Goal: Task Accomplishment & Management: Manage account settings

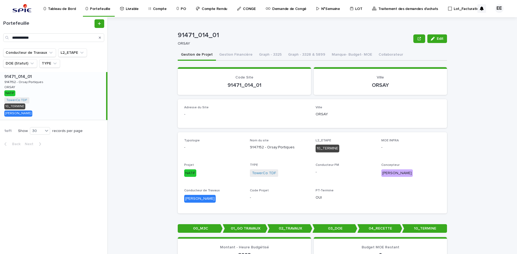
click at [404, 8] on p "Traitement des demandes d'achats" at bounding box center [408, 5] width 60 height 11
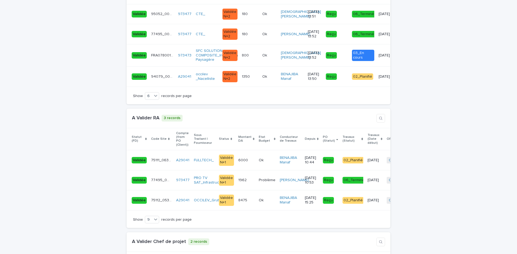
scroll to position [1158, 0]
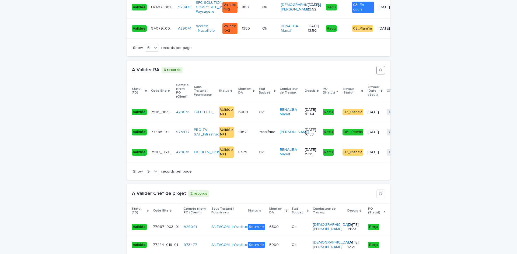
click at [381, 69] on button "button" at bounding box center [380, 70] width 9 height 9
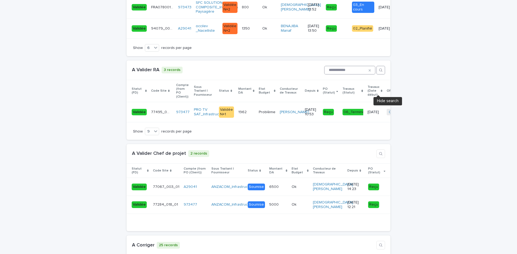
scroll to position [1138, 0]
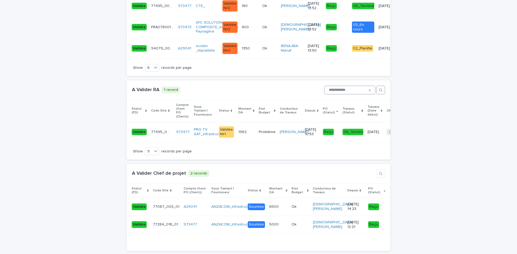
type input "**********"
click at [170, 139] on td "77495_004_01 77495_004_01" at bounding box center [161, 132] width 25 height 20
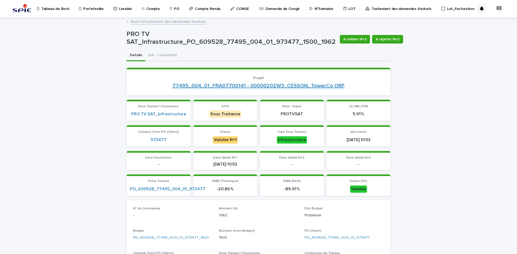
click at [248, 87] on link "77495_004_01_FRA07700141 - 00000202W3_CESSON_TowerCo ORF" at bounding box center [258, 86] width 172 height 6
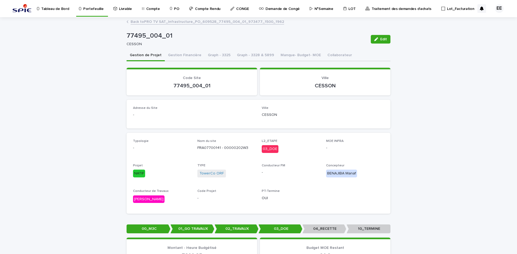
click at [87, 8] on p "Portefeuille" at bounding box center [93, 5] width 20 height 11
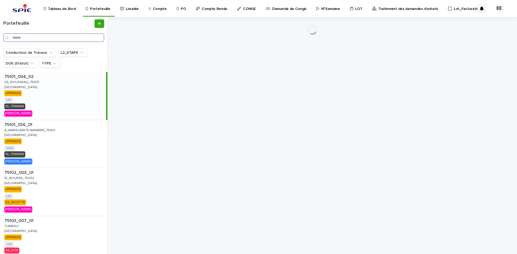
click at [68, 37] on input "Search" at bounding box center [53, 37] width 101 height 9
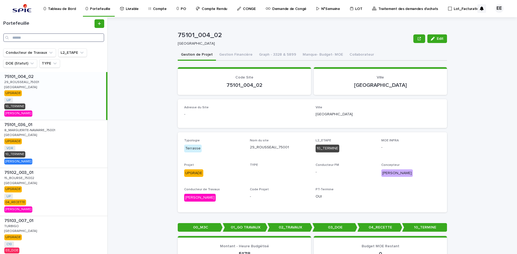
paste input "**********"
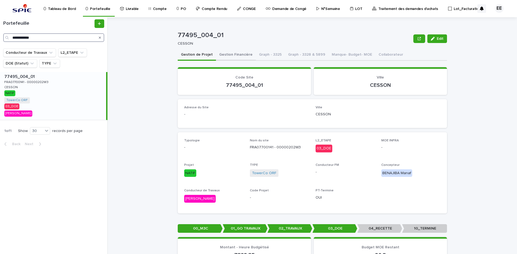
type input "**********"
click at [233, 55] on button "Gestion Financière" at bounding box center [236, 55] width 40 height 11
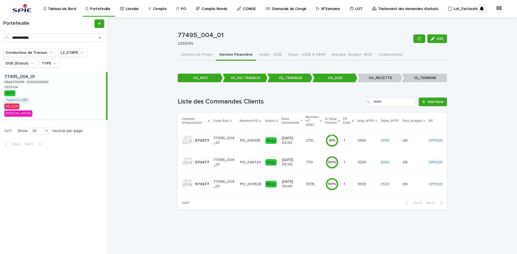
click at [311, 181] on p "3176.64" at bounding box center [312, 184] width 12 height 6
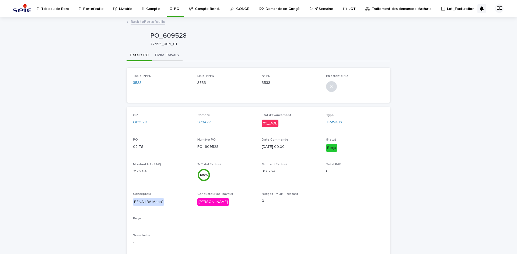
click at [155, 50] on button "Fiche Travaux" at bounding box center [167, 55] width 31 height 11
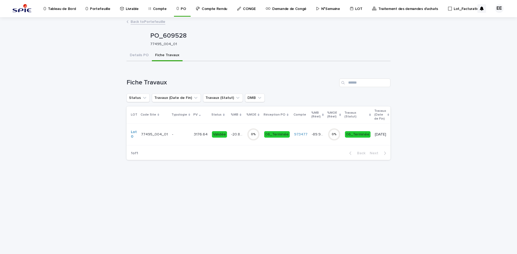
click at [180, 138] on div "-" at bounding box center [180, 134] width 17 height 9
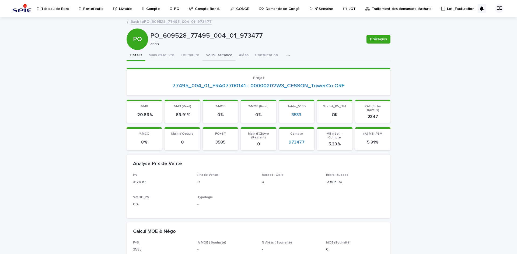
click at [219, 55] on button "Sous Traitance" at bounding box center [218, 55] width 33 height 11
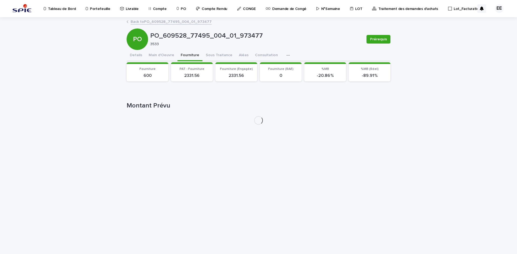
click at [188, 54] on button "Fourniture" at bounding box center [189, 55] width 25 height 11
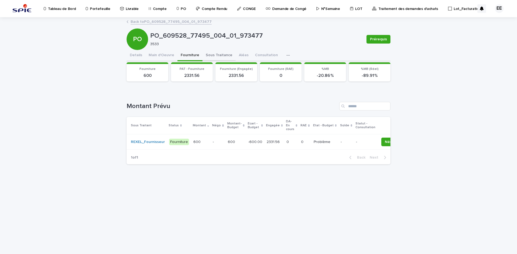
click at [208, 54] on button "Sous Traitance" at bounding box center [218, 55] width 33 height 11
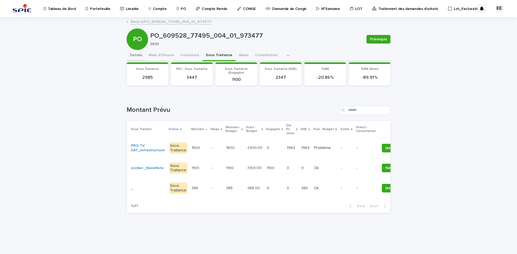
click at [140, 59] on button "Details" at bounding box center [136, 55] width 19 height 11
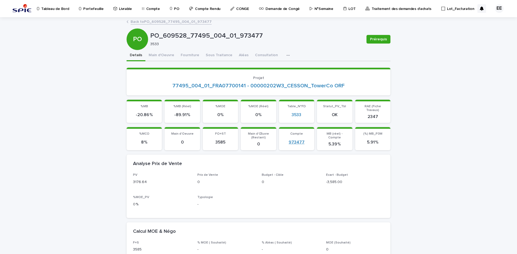
click at [296, 140] on link "973477" at bounding box center [297, 142] width 16 height 5
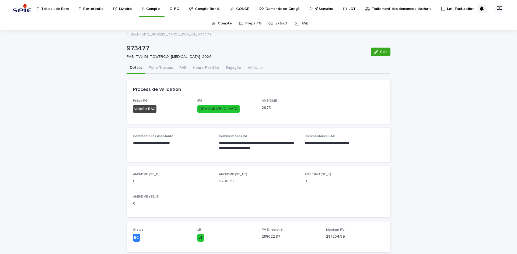
click at [97, 9] on p "Portefeuille" at bounding box center [93, 5] width 20 height 11
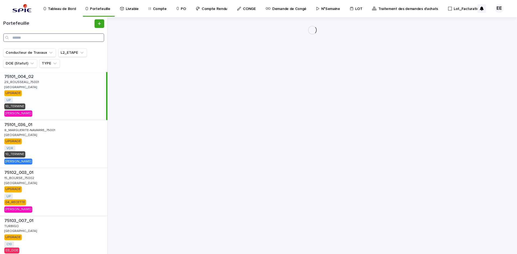
click at [43, 37] on input "Search" at bounding box center [53, 37] width 101 height 9
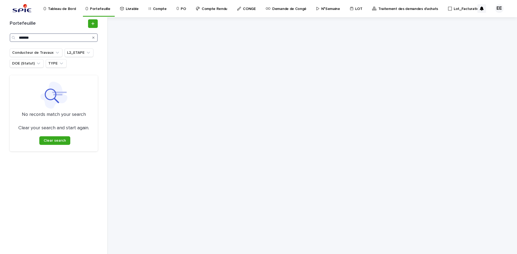
drag, startPoint x: 43, startPoint y: 37, endPoint x: 7, endPoint y: 36, distance: 35.8
click at [7, 36] on div "Portefeuille *******" at bounding box center [53, 30] width 94 height 23
type input "*******"
click at [110, 6] on p "Portefeuille" at bounding box center [100, 5] width 20 height 11
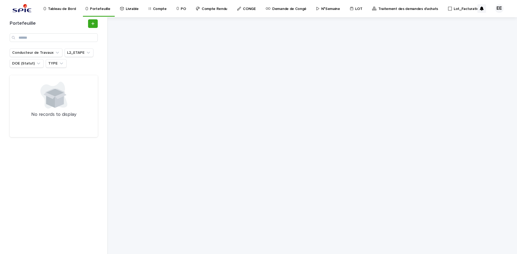
click at [398, 8] on p "Traitement des demandes d'achats" at bounding box center [408, 5] width 60 height 11
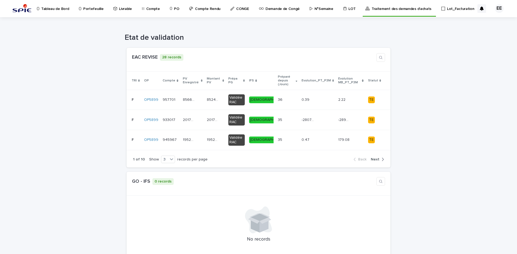
click at [91, 8] on p "Portefeuille" at bounding box center [93, 5] width 20 height 11
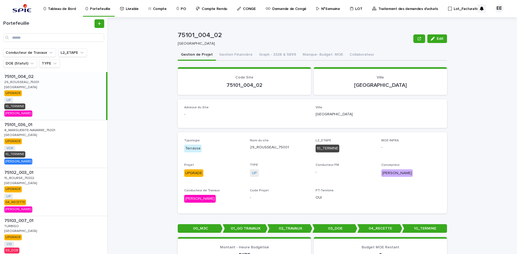
click at [378, 11] on p "Traitement des demandes d'achats" at bounding box center [408, 5] width 60 height 11
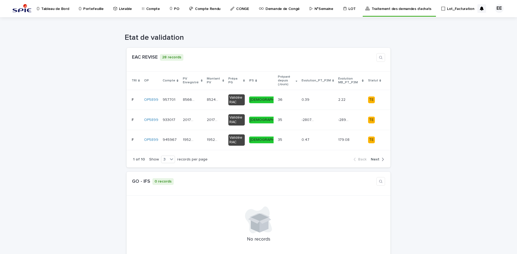
click at [89, 8] on p "Portefeuille" at bounding box center [93, 5] width 20 height 11
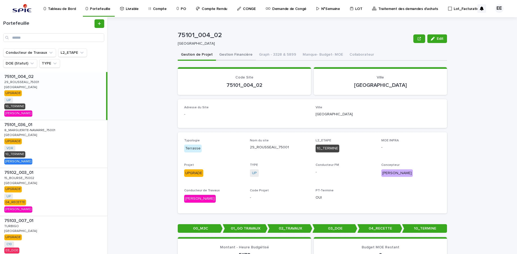
click at [234, 54] on button "Gestion Financière" at bounding box center [236, 55] width 40 height 11
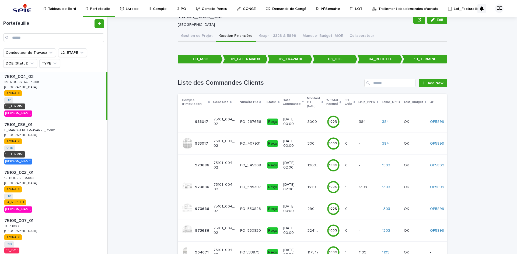
scroll to position [81, 0]
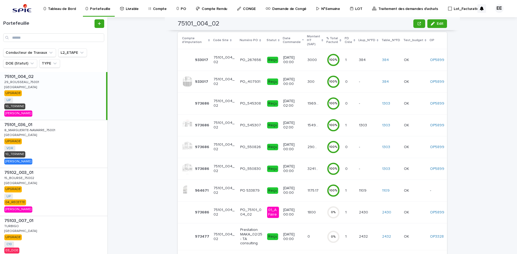
click at [382, 12] on link "Traitement des demandes d'achats" at bounding box center [406, 8] width 69 height 17
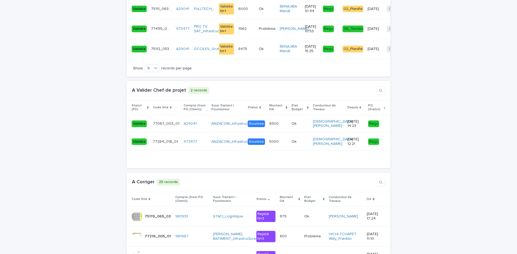
scroll to position [1211, 0]
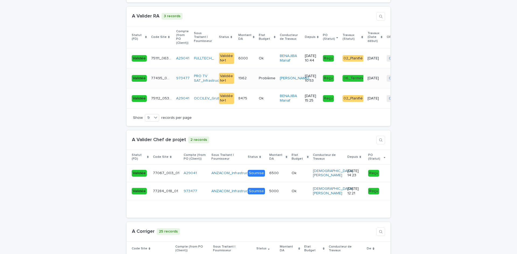
click at [246, 82] on div "1962 1962" at bounding box center [246, 78] width 16 height 9
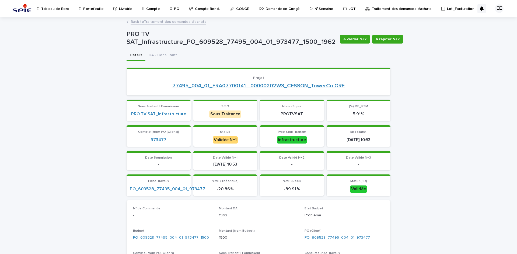
click at [216, 85] on link "77495_004_01_FRA07700141 - 00000202W3_CESSON_TowerCo ORF" at bounding box center [258, 86] width 172 height 6
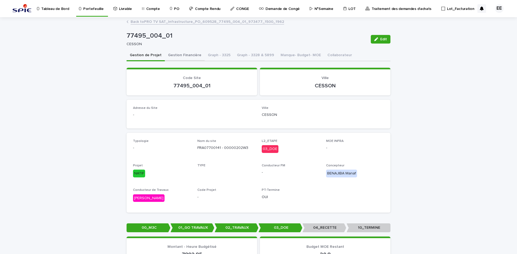
click at [184, 55] on button "Gestion Financière" at bounding box center [185, 55] width 40 height 11
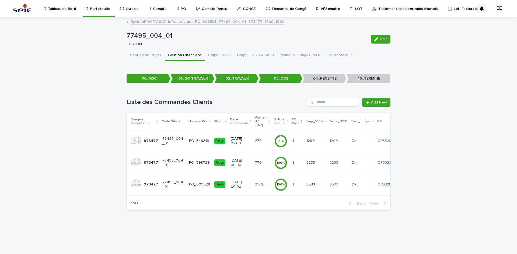
click at [256, 186] on p "3176.64" at bounding box center [261, 184] width 12 height 6
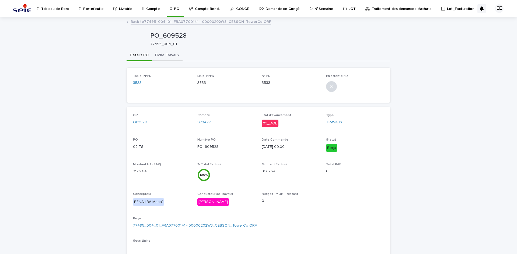
click at [164, 55] on button "Fiche Travaux" at bounding box center [167, 55] width 31 height 11
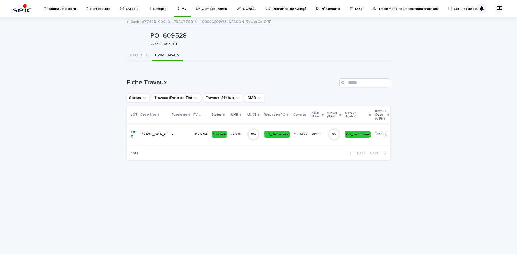
click at [210, 142] on td "Validée" at bounding box center [219, 135] width 19 height 22
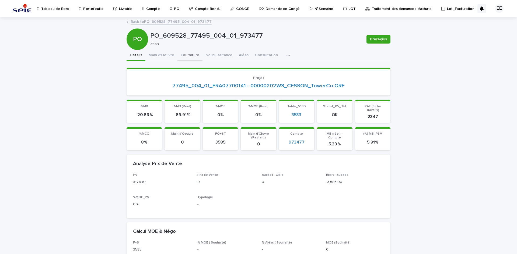
click at [183, 54] on button "Fourniture" at bounding box center [189, 55] width 25 height 11
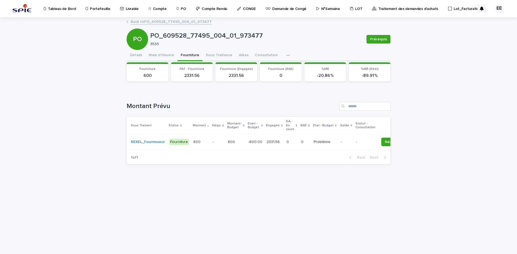
click at [236, 146] on div "600 600" at bounding box center [236, 142] width 16 height 9
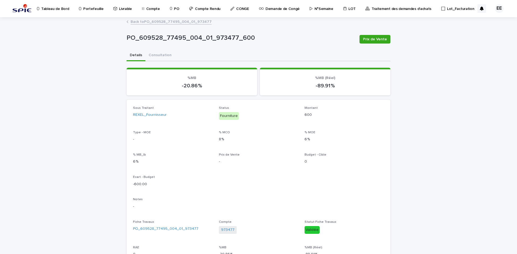
click at [165, 19] on link "Back to PO_609528_77495_004_01_973477" at bounding box center [171, 21] width 81 height 6
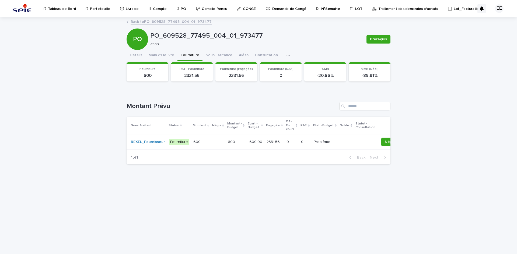
click at [166, 24] on link "Back to PO_609528_77495_004_01_973477" at bounding box center [171, 21] width 81 height 6
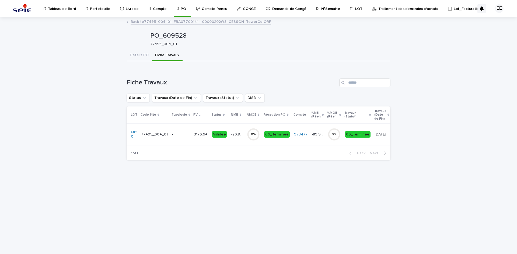
click at [164, 23] on link "Back to 77495_004_01_FRA07700141 - 00000202W3_CESSON_TowerCo ORF" at bounding box center [201, 21] width 141 height 6
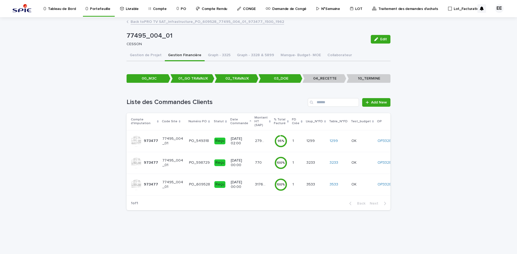
click at [255, 143] on p "27901.2" at bounding box center [261, 141] width 12 height 6
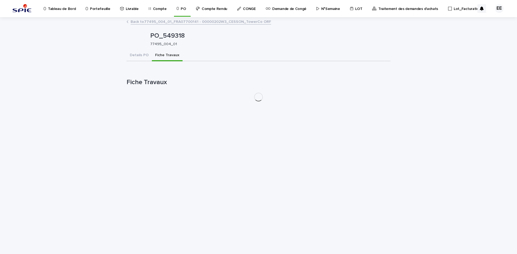
click at [169, 54] on button "Fiche Travaux" at bounding box center [167, 55] width 31 height 11
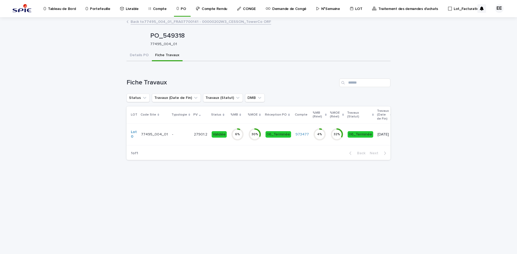
click at [192, 136] on td "27901.2 27901.2" at bounding box center [201, 135] width 18 height 22
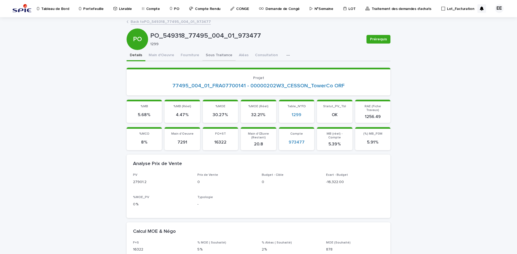
click at [213, 55] on button "Sous Traitance" at bounding box center [218, 55] width 33 height 11
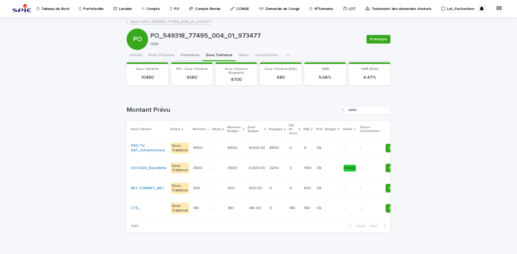
click at [185, 54] on button "Fourniture" at bounding box center [189, 55] width 25 height 11
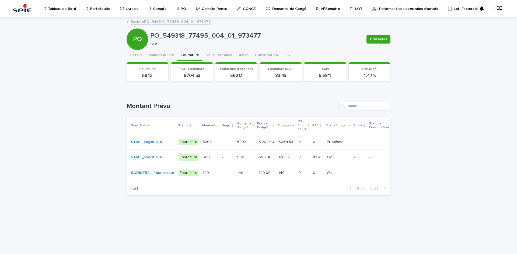
click at [166, 22] on link "Back to PO_549318_77495_004_01_973477" at bounding box center [171, 21] width 80 height 6
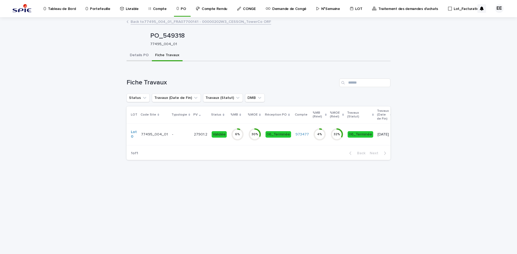
click at [138, 54] on button "Details PO" at bounding box center [139, 55] width 25 height 11
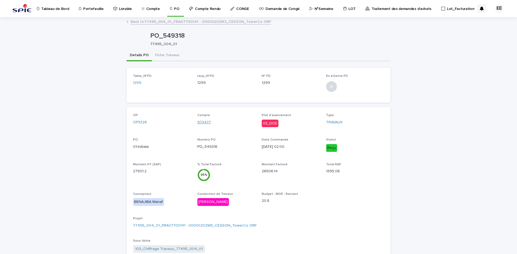
click at [199, 122] on link "973477" at bounding box center [203, 123] width 13 height 6
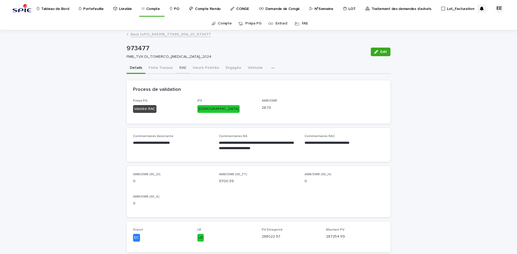
click at [180, 69] on button "RAE" at bounding box center [182, 68] width 13 height 11
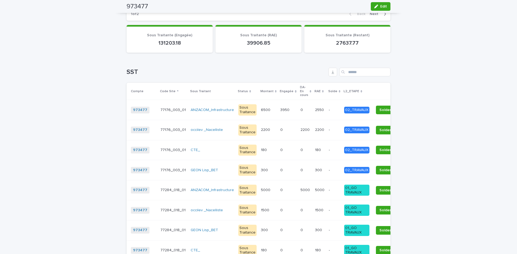
scroll to position [862, 0]
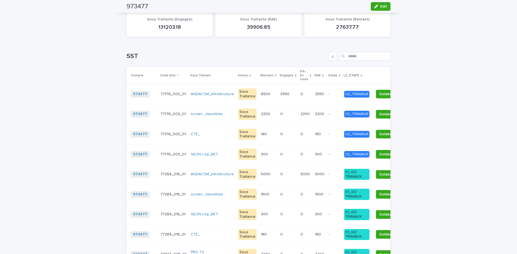
click at [344, 78] on p "L2_ETAPE" at bounding box center [352, 76] width 16 height 6
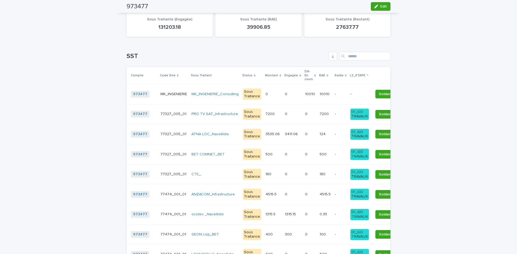
click at [350, 78] on p "L2_ETAPE" at bounding box center [358, 76] width 16 height 6
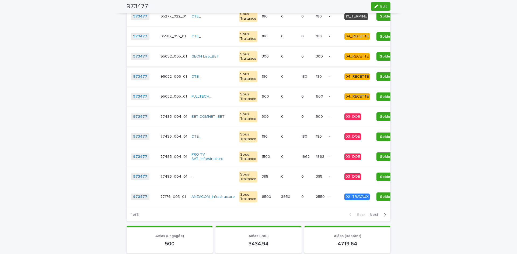
scroll to position [942, 0]
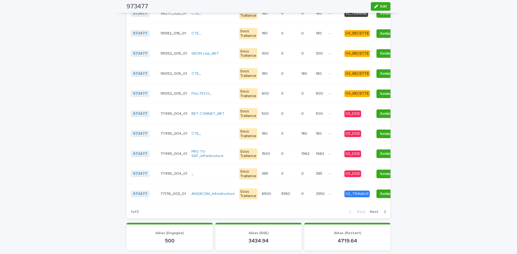
click at [375, 214] on span "Next" at bounding box center [376, 212] width 12 height 4
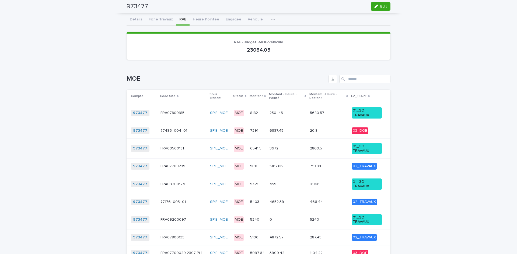
scroll to position [0, 0]
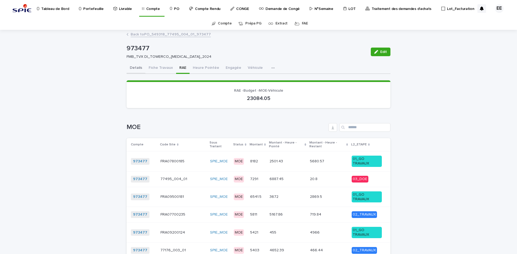
click at [135, 70] on button "Details" at bounding box center [136, 68] width 19 height 11
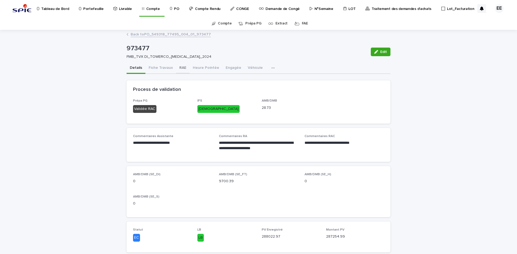
click at [177, 71] on button "RAE" at bounding box center [182, 68] width 13 height 11
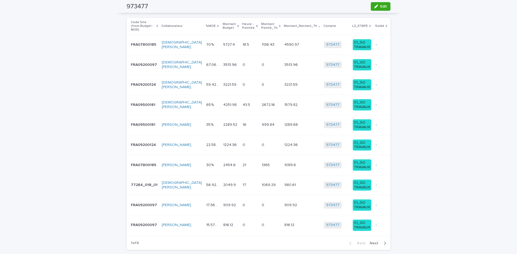
scroll to position [323, 0]
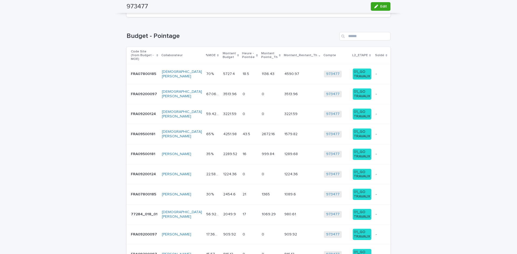
click at [352, 53] on p "L2_ETAPE" at bounding box center [360, 55] width 16 height 6
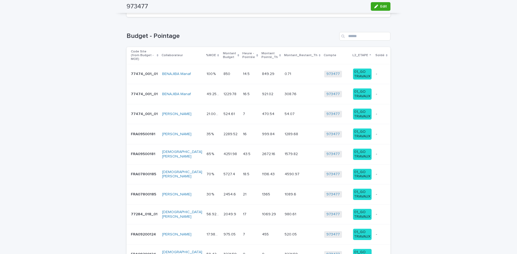
click at [352, 53] on p "L2_ETAPE" at bounding box center [360, 55] width 16 height 6
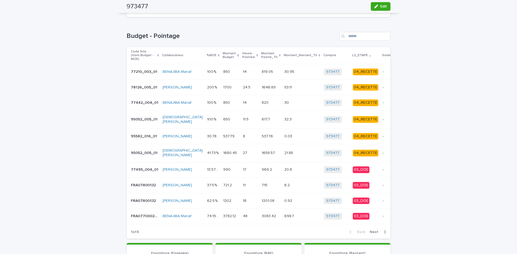
click at [374, 233] on span "Next" at bounding box center [376, 232] width 12 height 4
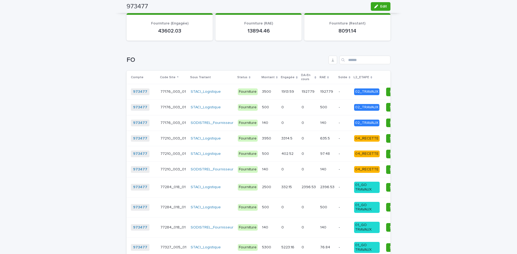
scroll to position [565, 0]
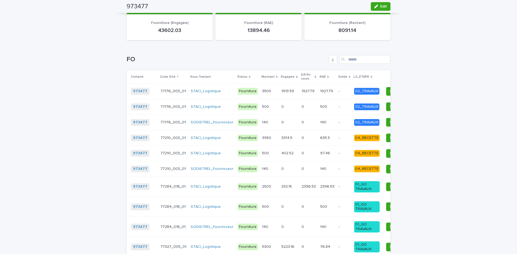
click at [353, 75] on p "L2_ETAPE" at bounding box center [361, 77] width 16 height 6
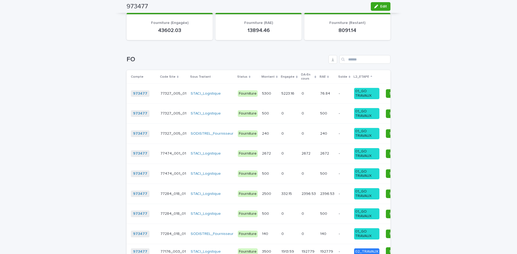
click at [353, 75] on p "L2_ETAPE" at bounding box center [361, 77] width 16 height 6
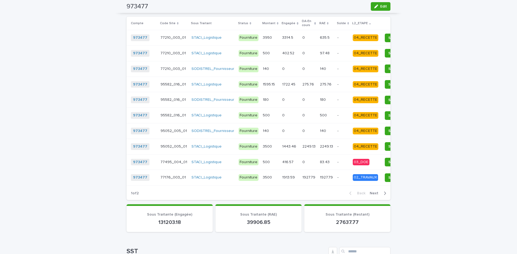
scroll to position [619, 0]
click at [376, 195] on span "Next" at bounding box center [376, 193] width 12 height 4
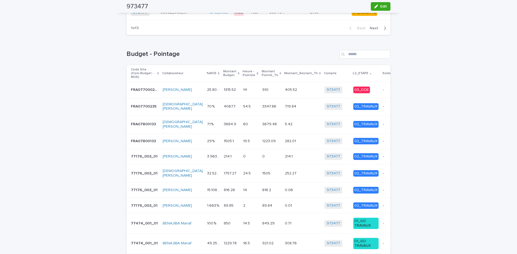
scroll to position [0, 0]
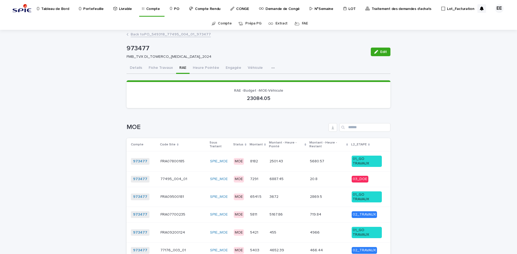
click at [387, 8] on p "Traitement des demandes d'achats" at bounding box center [402, 5] width 60 height 11
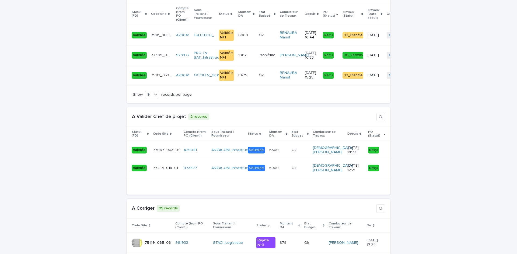
scroll to position [1238, 0]
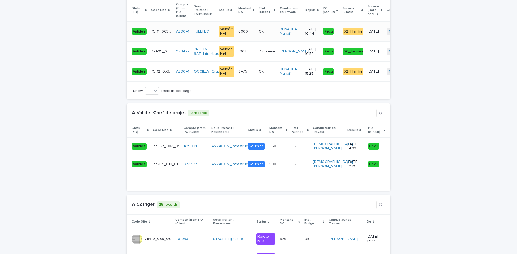
click at [155, 37] on td "75111_063_04 75111_063_04" at bounding box center [161, 32] width 25 height 20
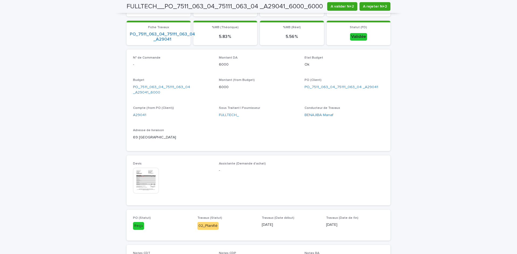
scroll to position [162, 0]
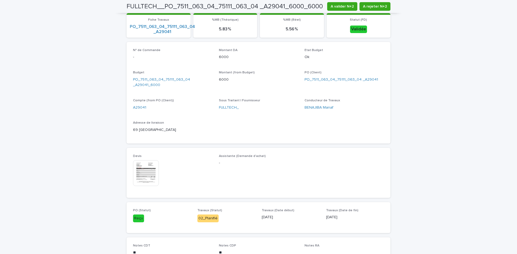
click at [144, 172] on img at bounding box center [146, 173] width 26 height 26
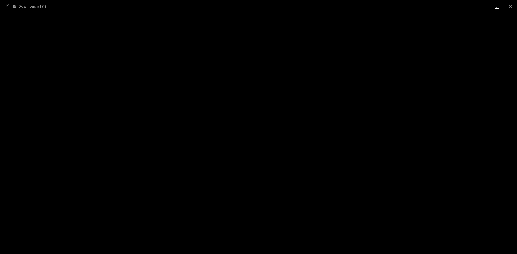
click at [496, 8] on link "Download" at bounding box center [496, 6] width 13 height 13
click at [509, 4] on button "Close gallery" at bounding box center [509, 6] width 13 height 13
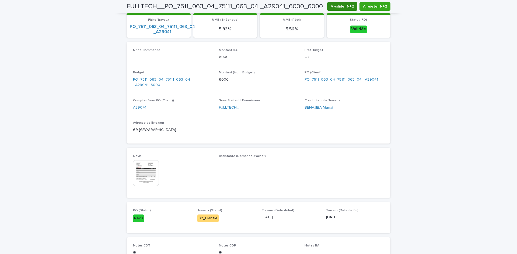
click at [342, 6] on span "A valider N+2" at bounding box center [342, 6] width 23 height 5
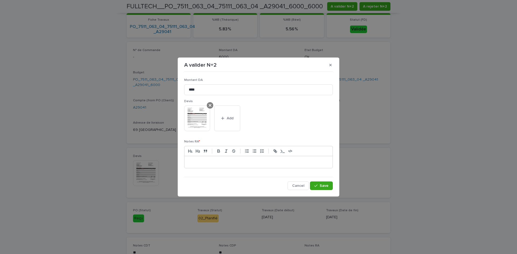
click at [209, 105] on icon at bounding box center [210, 105] width 3 height 3
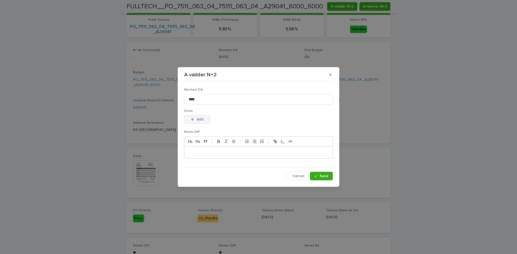
click at [192, 120] on icon "button" at bounding box center [192, 120] width 3 height 4
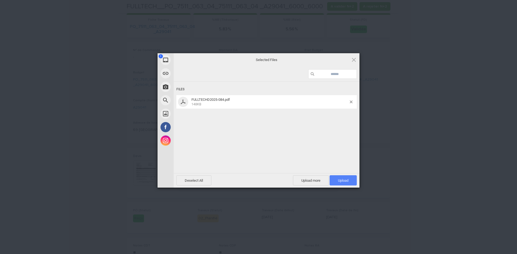
click at [345, 181] on span "Upload 1" at bounding box center [343, 181] width 10 height 4
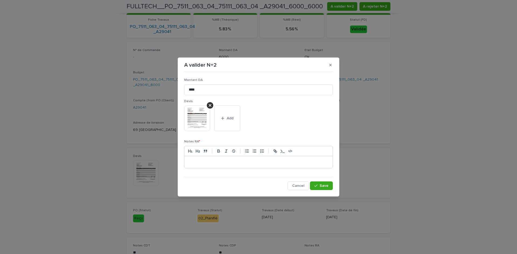
click at [252, 166] on div at bounding box center [258, 162] width 148 height 12
click at [322, 186] on span "Save" at bounding box center [324, 186] width 9 height 4
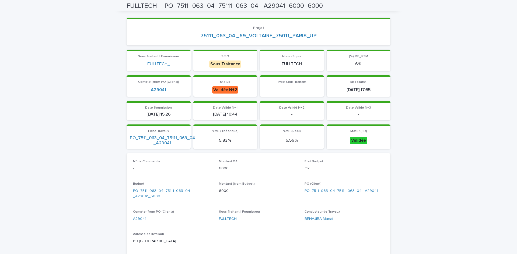
scroll to position [0, 0]
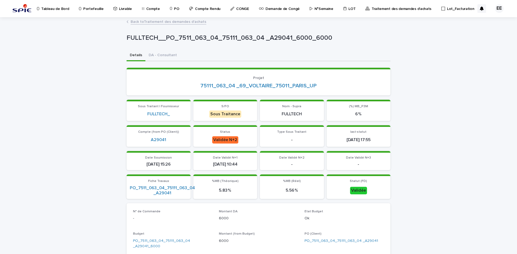
click at [160, 20] on link "Back to Traitement des demandes d'achats" at bounding box center [169, 21] width 76 height 6
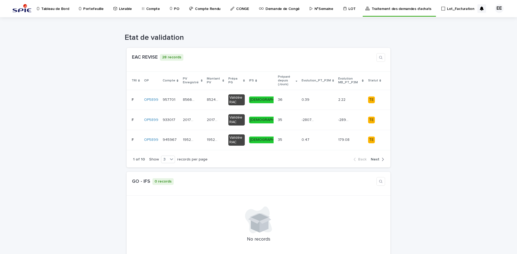
click at [90, 10] on p "Portefeuille" at bounding box center [93, 5] width 20 height 11
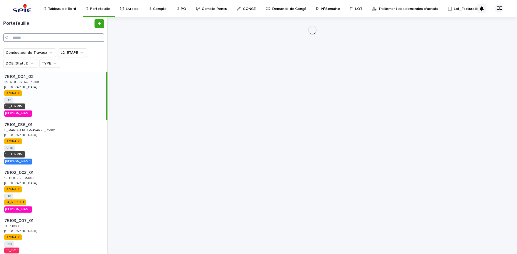
click at [78, 38] on input "Search" at bounding box center [53, 37] width 101 height 9
paste input "**********"
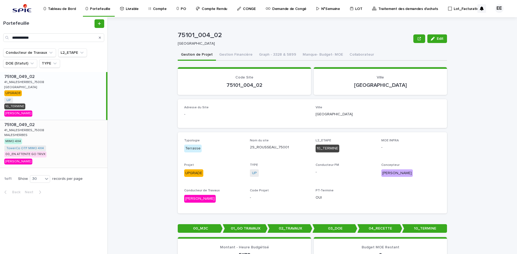
click at [76, 141] on div "75108_049_02 75108_049_02 41_MALESHERBES_75008 41_MALESHERBES_75008 MALESHERBES…" at bounding box center [53, 144] width 107 height 48
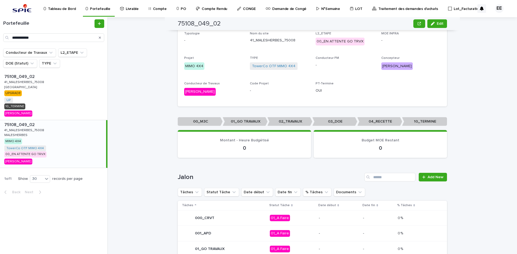
scroll to position [36, 0]
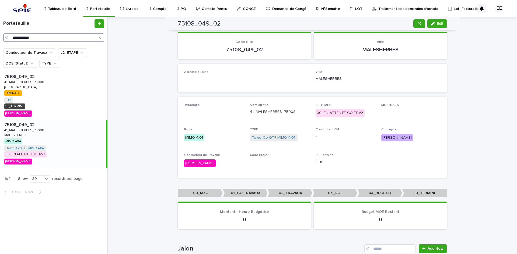
drag, startPoint x: 58, startPoint y: 38, endPoint x: -1, endPoint y: 40, distance: 59.5
click at [0, 40] on html "**********" at bounding box center [258, 127] width 517 height 254
paste input "Search"
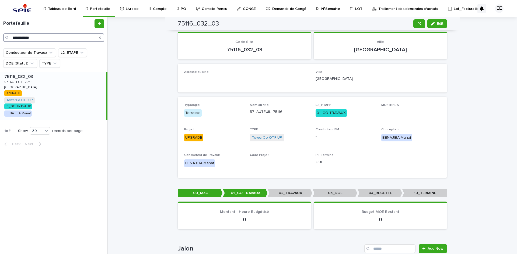
type input "**********"
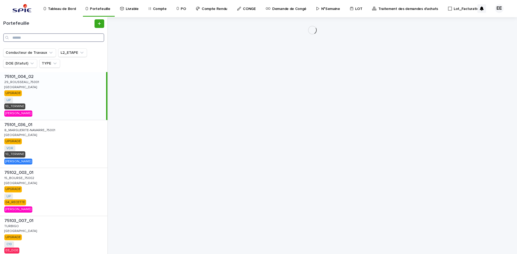
click at [47, 37] on input "Search" at bounding box center [53, 37] width 101 height 9
paste input "**********"
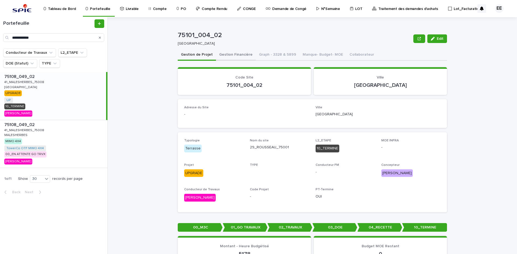
click at [237, 52] on button "Gestion Financière" at bounding box center [236, 55] width 40 height 11
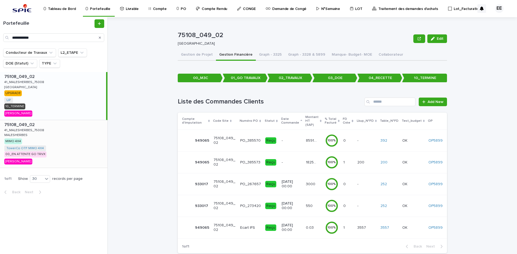
click at [90, 140] on div "75108_049_02 75108_049_02 41_MALESHERBES_75008 41_MALESHERBES_75008 MALESHERBES…" at bounding box center [53, 144] width 107 height 48
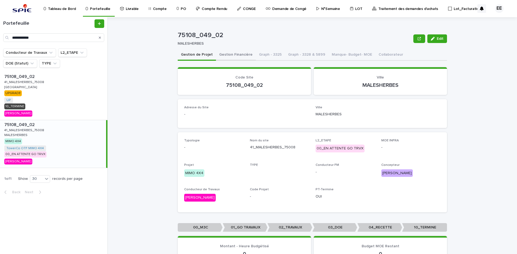
click at [227, 55] on button "Gestion Financière" at bounding box center [236, 55] width 40 height 11
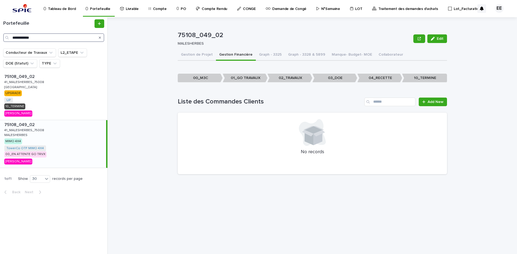
drag, startPoint x: 44, startPoint y: 39, endPoint x: 4, endPoint y: 38, distance: 39.6
click at [4, 38] on div "**********" at bounding box center [53, 37] width 101 height 9
paste input "Search"
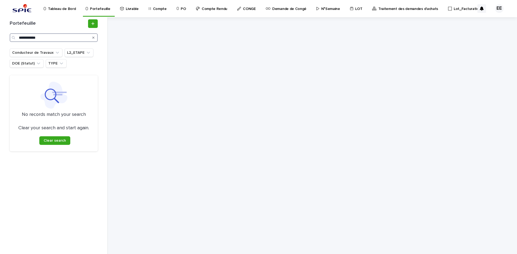
click at [19, 37] on input "**********" at bounding box center [54, 37] width 88 height 9
click at [74, 39] on input "**********" at bounding box center [54, 37] width 88 height 9
drag, startPoint x: 64, startPoint y: 37, endPoint x: -25, endPoint y: 41, distance: 88.4
click at [0, 41] on html "**********" at bounding box center [258, 127] width 517 height 254
paste input "Search"
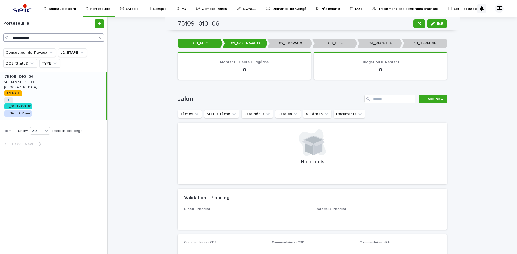
scroll to position [224, 0]
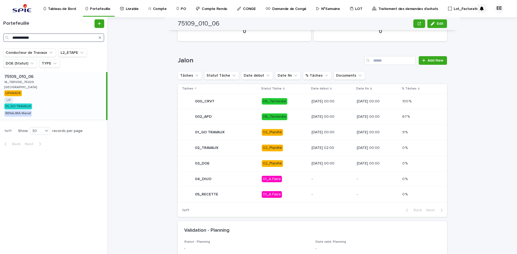
drag, startPoint x: 48, startPoint y: 41, endPoint x: -6, endPoint y: 38, distance: 53.7
click at [0, 38] on html "**********" at bounding box center [258, 127] width 517 height 254
paste input "Search"
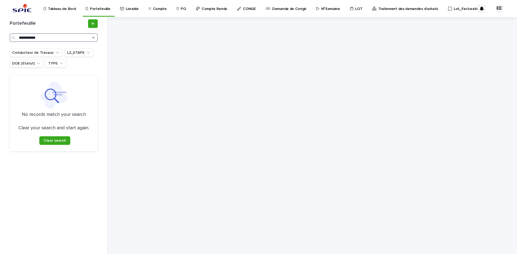
click at [50, 39] on input "**********" at bounding box center [54, 37] width 88 height 9
drag, startPoint x: 60, startPoint y: 37, endPoint x: -3, endPoint y: 40, distance: 62.8
click at [0, 40] on html "**********" at bounding box center [258, 127] width 517 height 254
paste input "Search"
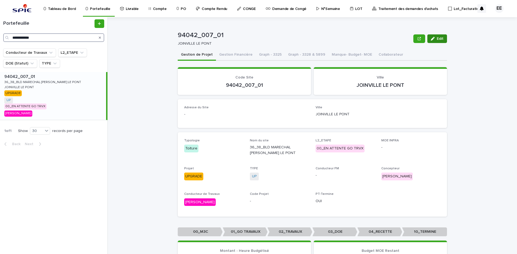
type input "**********"
click at [434, 36] on button "Edit" at bounding box center [437, 38] width 20 height 9
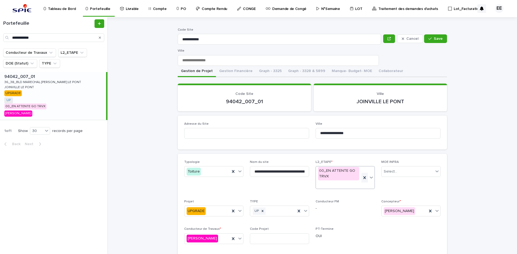
click at [363, 179] on icon at bounding box center [364, 177] width 2 height 3
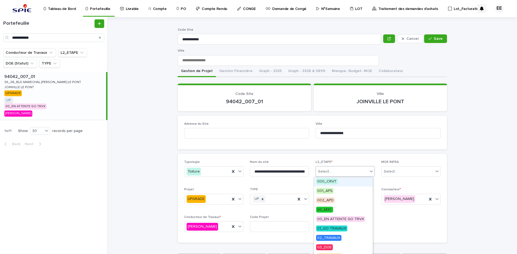
click at [352, 174] on div "Select..." at bounding box center [342, 171] width 52 height 9
click at [343, 227] on span "01_GO TRAVAUX" at bounding box center [331, 229] width 31 height 6
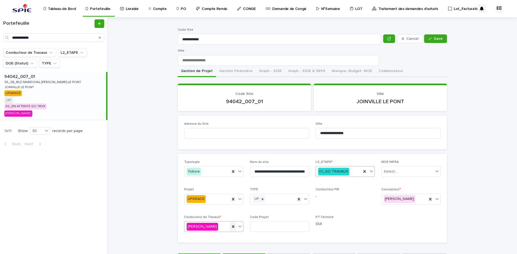
click at [232, 227] on icon at bounding box center [232, 226] width 5 height 5
click at [216, 226] on div "Select..." at bounding box center [210, 227] width 52 height 9
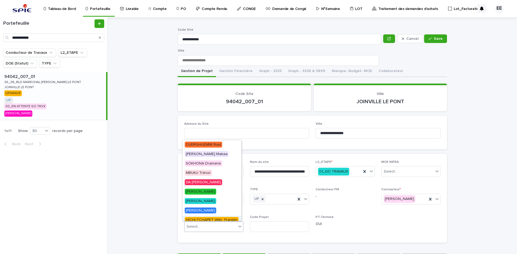
click at [212, 227] on div "Select..." at bounding box center [210, 227] width 52 height 9
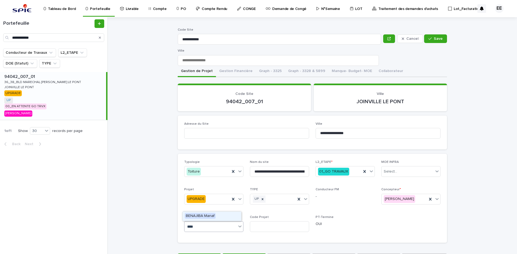
type input "*****"
click at [210, 218] on span "BENAJIBA Manaf" at bounding box center [200, 216] width 31 height 6
click at [429, 202] on icon at bounding box center [430, 199] width 5 height 5
click at [401, 200] on div "Select..." at bounding box center [407, 199] width 52 height 9
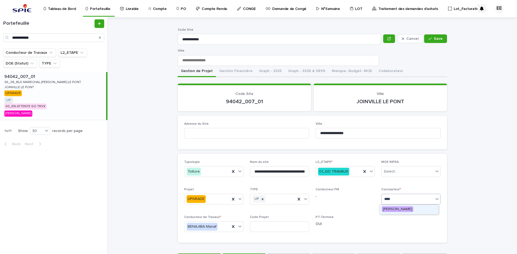
type input "*****"
click at [404, 210] on span "[PERSON_NAME]" at bounding box center [397, 209] width 31 height 6
click at [441, 40] on button "Save" at bounding box center [435, 38] width 23 height 9
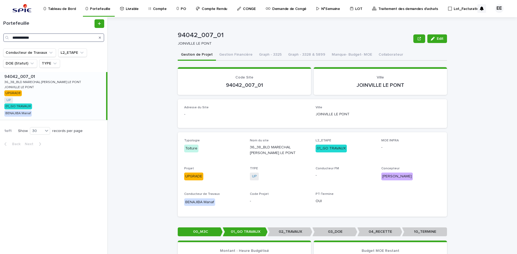
drag, startPoint x: 47, startPoint y: 39, endPoint x: -11, endPoint y: 37, distance: 58.7
click at [0, 37] on html "**********" at bounding box center [258, 127] width 517 height 254
paste input "Search"
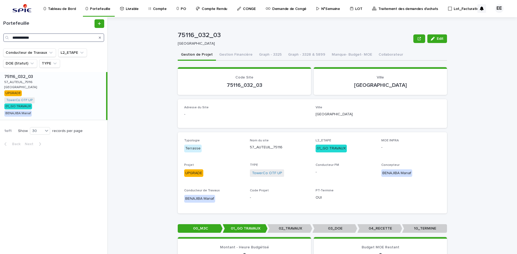
type input "**********"
